Goal: Find specific page/section: Find specific page/section

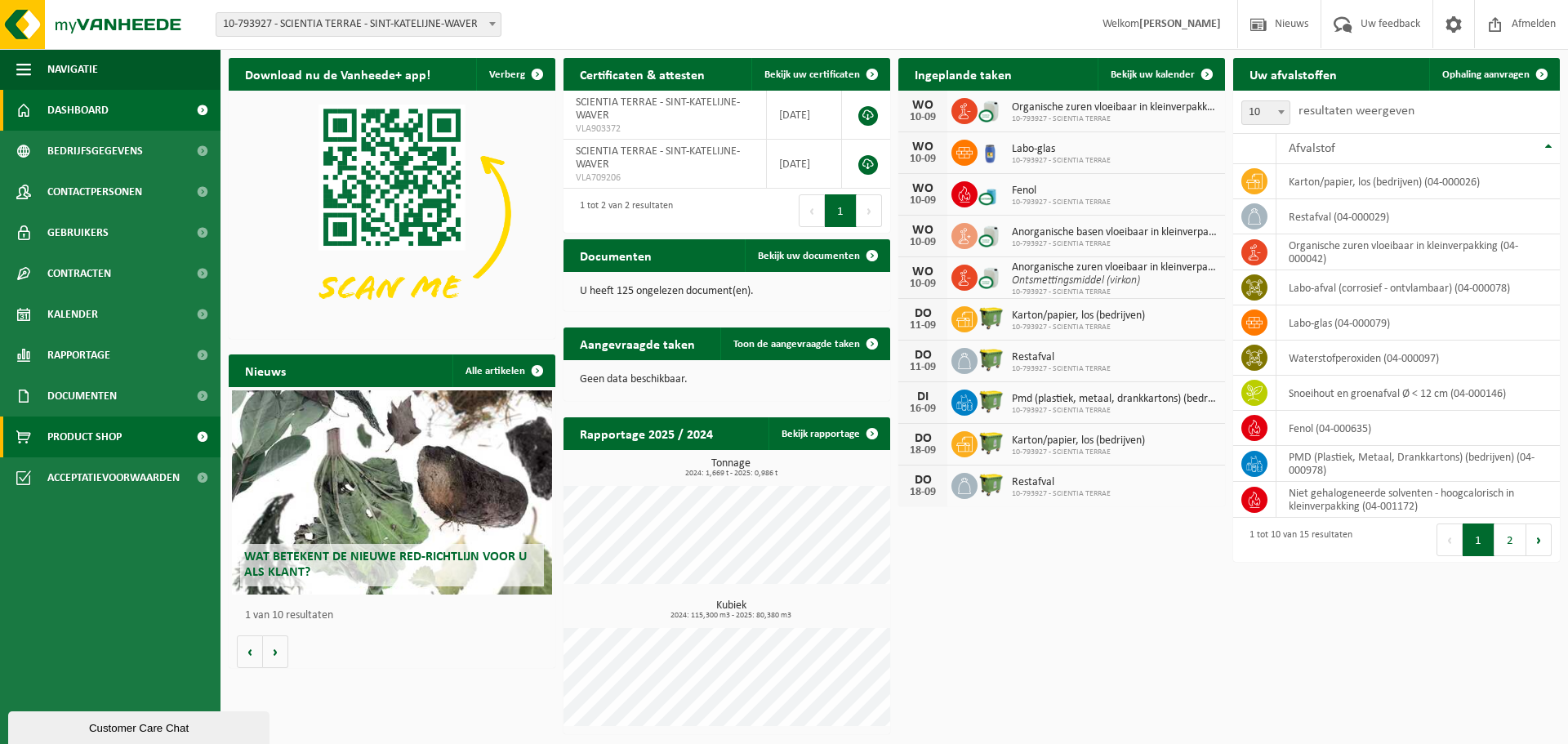
click at [74, 433] on span "Product Shop" at bounding box center [84, 437] width 75 height 40
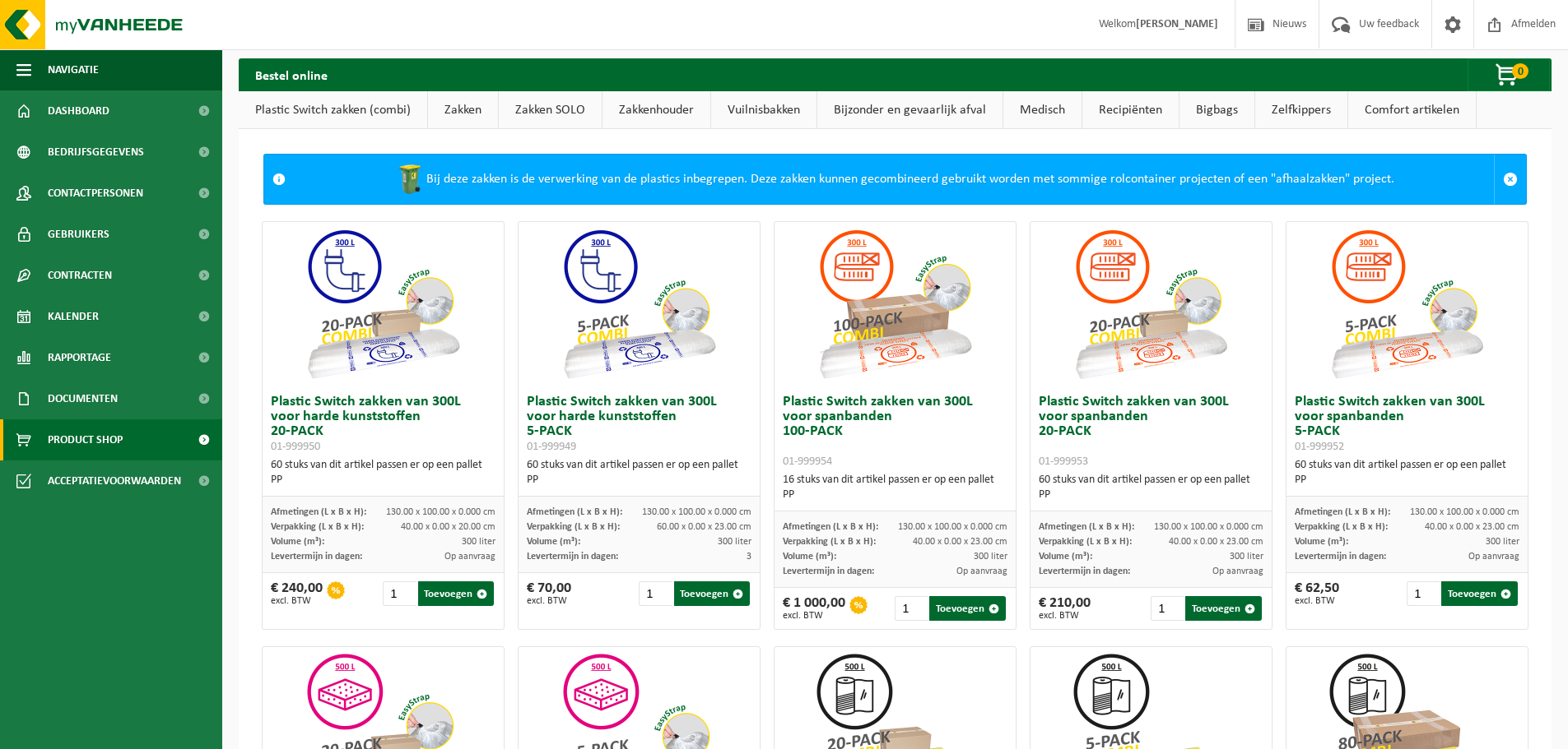
click at [916, 104] on link "Bijzonder en gevaarlijk afval" at bounding box center [910, 110] width 185 height 38
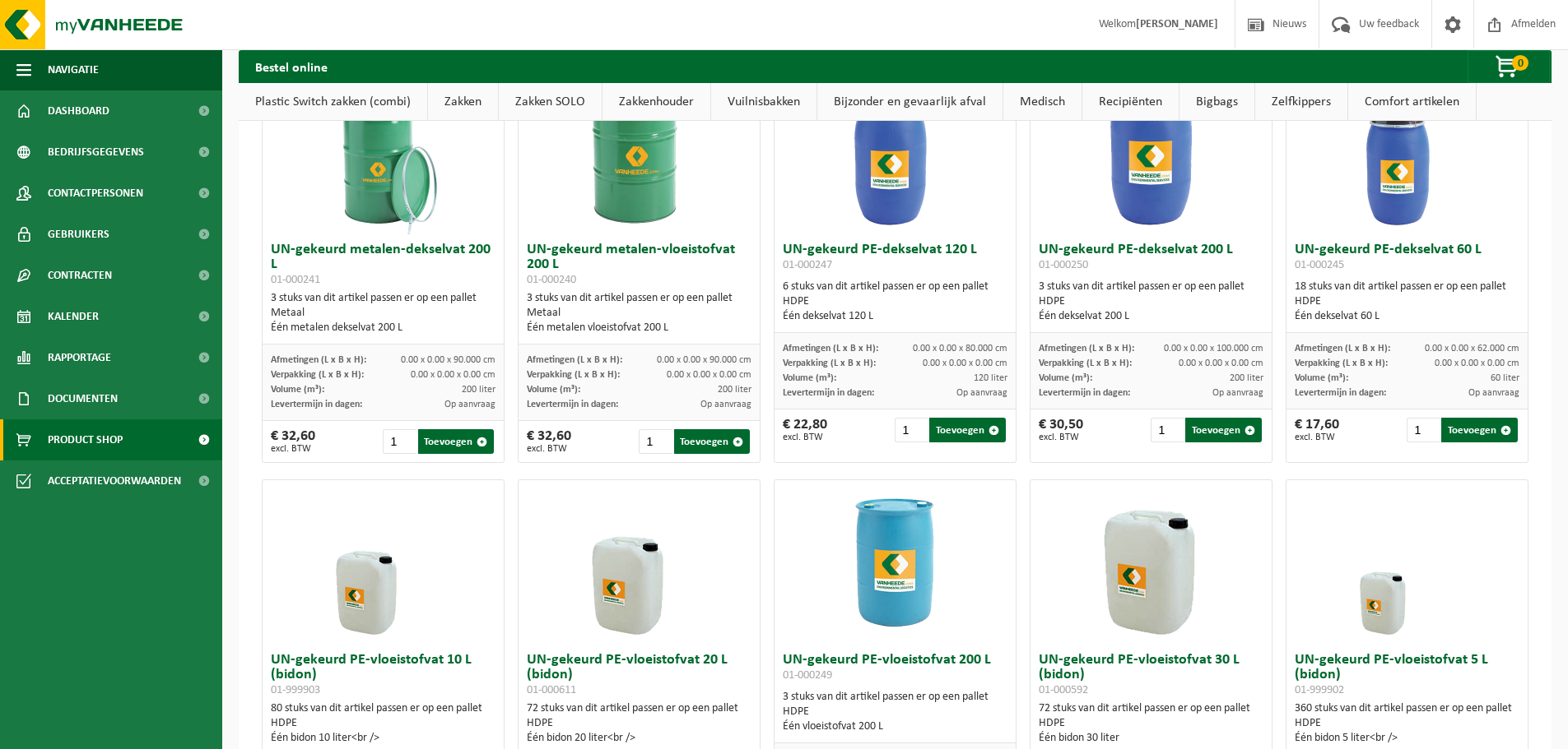
click at [1050, 97] on link "Medisch" at bounding box center [1043, 102] width 78 height 38
